Goal: Task Accomplishment & Management: Manage account settings

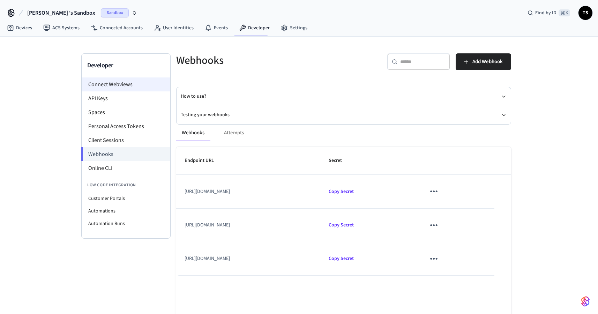
click at [133, 81] on li "Connect Webviews" at bounding box center [126, 85] width 89 height 14
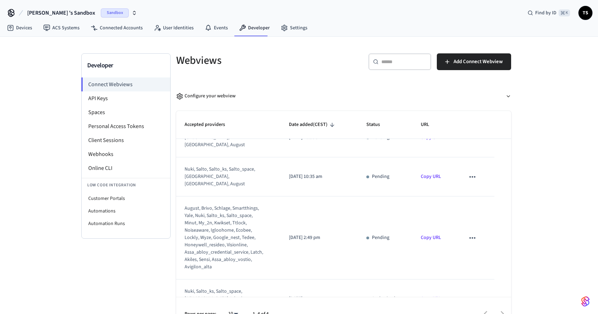
scroll to position [20, 0]
click at [76, 15] on button "[PERSON_NAME] 's Sandbox Sandbox" at bounding box center [82, 13] width 114 height 15
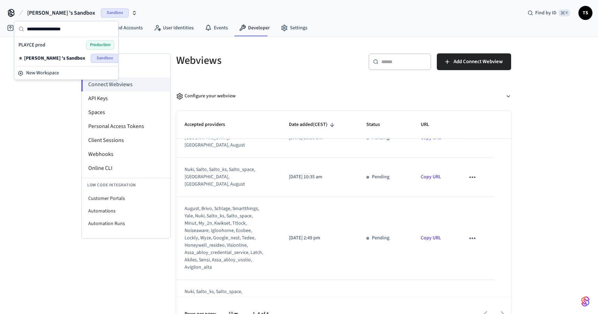
click at [73, 47] on div "PLAYCE prod Production" at bounding box center [67, 44] width 96 height 9
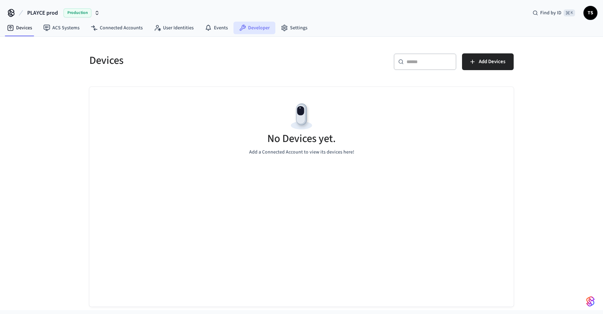
click at [250, 29] on link "Developer" at bounding box center [255, 28] width 42 height 13
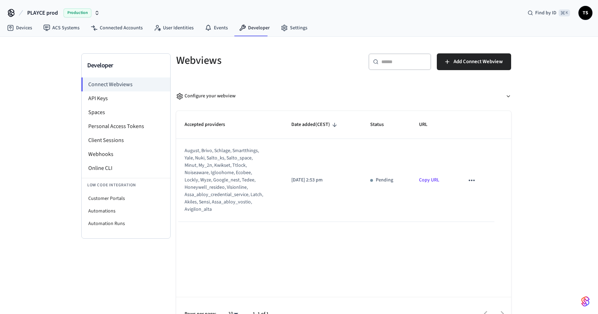
click at [72, 10] on span "Production" at bounding box center [78, 12] width 28 height 9
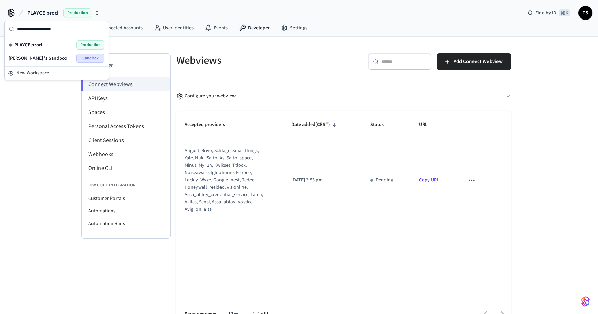
click at [47, 56] on span "[PERSON_NAME] 's Sandbox" at bounding box center [38, 58] width 59 height 7
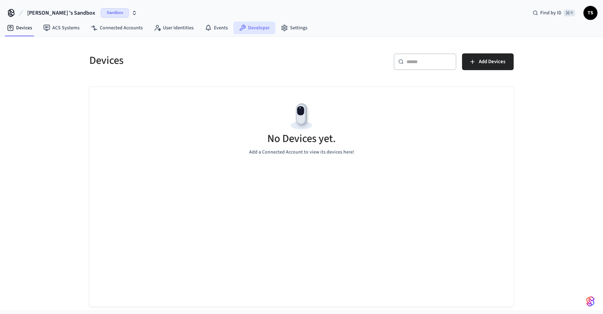
click at [253, 29] on link "Developer" at bounding box center [255, 28] width 42 height 13
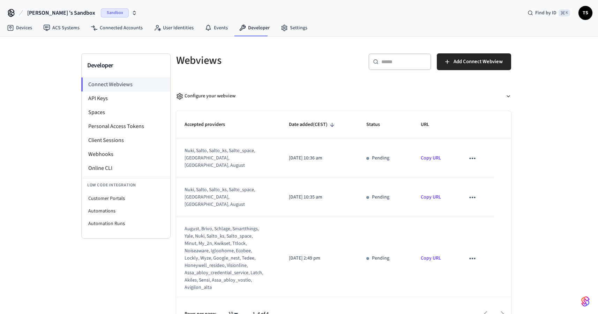
click at [471, 156] on icon "sticky table" at bounding box center [472, 158] width 9 height 9
click at [478, 175] on li "Delete" at bounding box center [483, 177] width 32 height 19
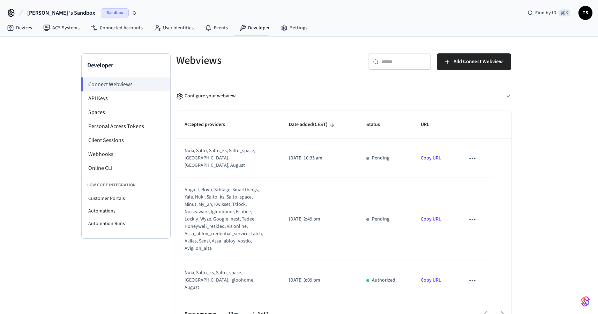
click at [469, 157] on icon "sticky table" at bounding box center [472, 158] width 9 height 9
click at [479, 179] on icon at bounding box center [479, 177] width 3 height 4
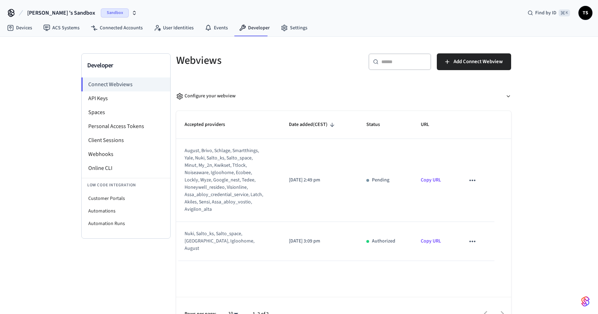
click at [475, 179] on icon "sticky table" at bounding box center [472, 180] width 9 height 9
click at [478, 200] on icon at bounding box center [480, 203] width 6 height 6
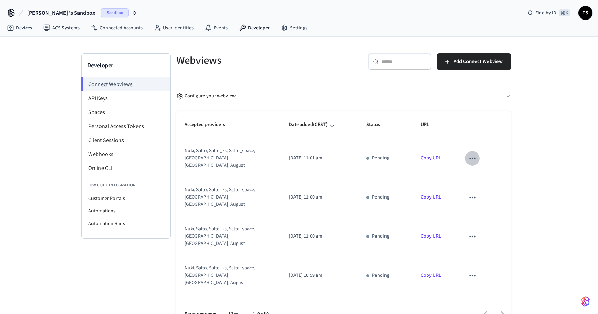
click at [470, 158] on icon "sticky table" at bounding box center [473, 158] width 6 height 1
click at [473, 180] on li "Delete" at bounding box center [483, 177] width 32 height 19
click at [473, 193] on icon "sticky table" at bounding box center [472, 197] width 9 height 9
click at [473, 205] on li "Delete" at bounding box center [483, 208] width 32 height 19
click at [472, 232] on icon "sticky table" at bounding box center [472, 236] width 9 height 9
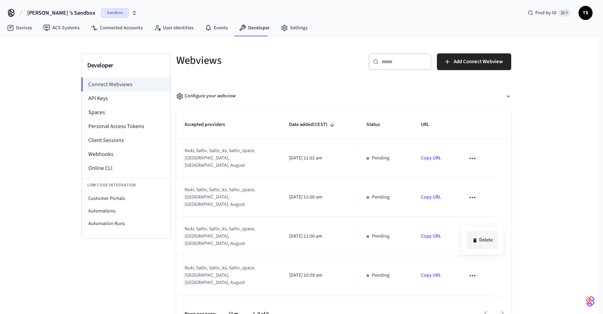
click at [478, 239] on icon at bounding box center [475, 241] width 6 height 6
click at [469, 271] on icon "sticky table" at bounding box center [472, 275] width 9 height 9
click at [476, 270] on icon at bounding box center [475, 273] width 6 height 6
click at [469, 154] on icon "sticky table" at bounding box center [472, 158] width 9 height 9
click at [475, 181] on li "Delete" at bounding box center [483, 177] width 32 height 19
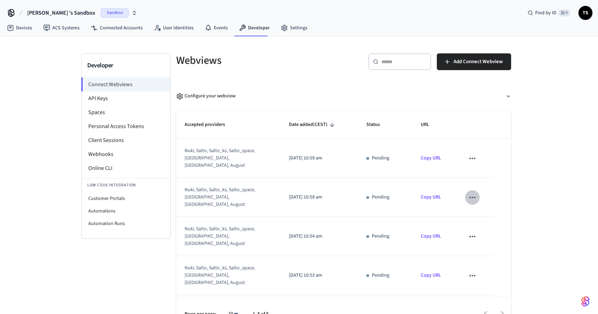
click at [471, 193] on icon "sticky table" at bounding box center [472, 197] width 9 height 9
click at [475, 206] on icon at bounding box center [475, 209] width 6 height 6
click at [471, 232] on icon "sticky table" at bounding box center [472, 236] width 9 height 9
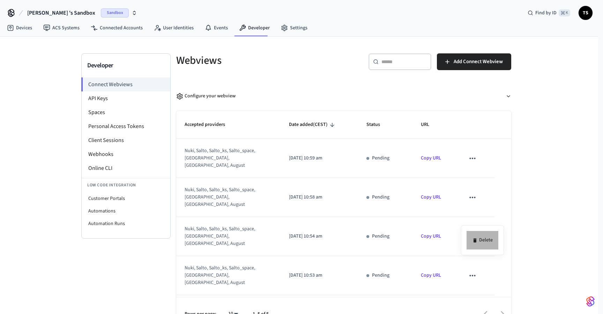
click at [478, 246] on li "Delete" at bounding box center [483, 240] width 32 height 19
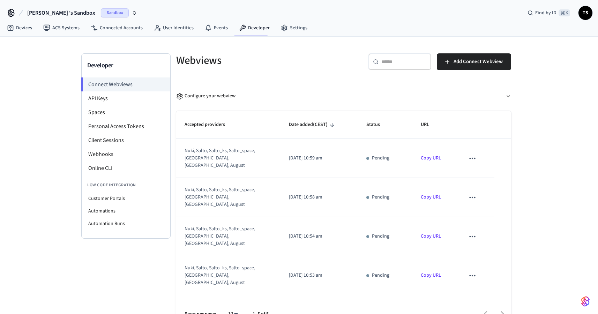
click at [470, 271] on icon "sticky table" at bounding box center [472, 275] width 9 height 9
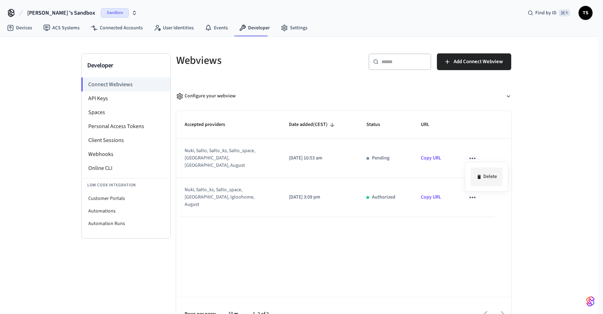
click at [482, 175] on li "Delete" at bounding box center [487, 177] width 32 height 19
